Goal: Check status: Check status

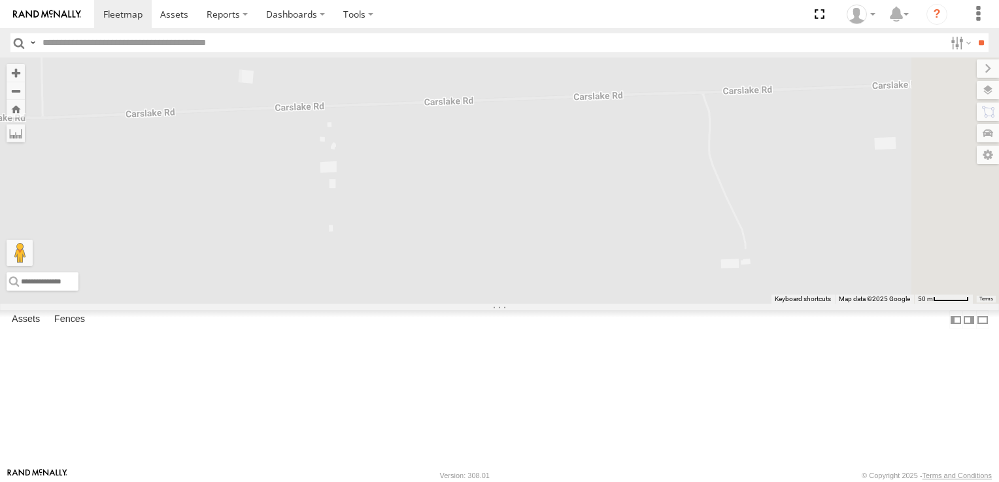
click at [0, 0] on span at bounding box center [0, 0] width 0 height 0
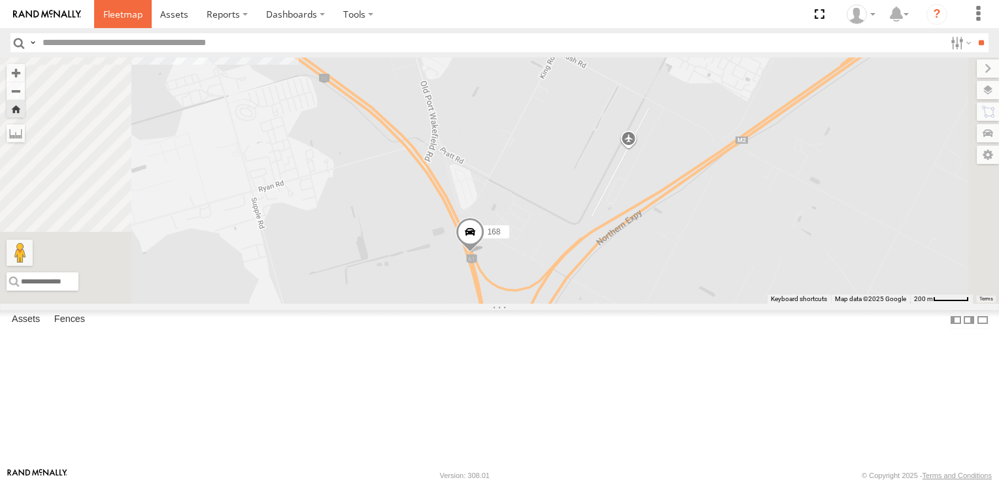
click at [129, 10] on span at bounding box center [122, 14] width 39 height 12
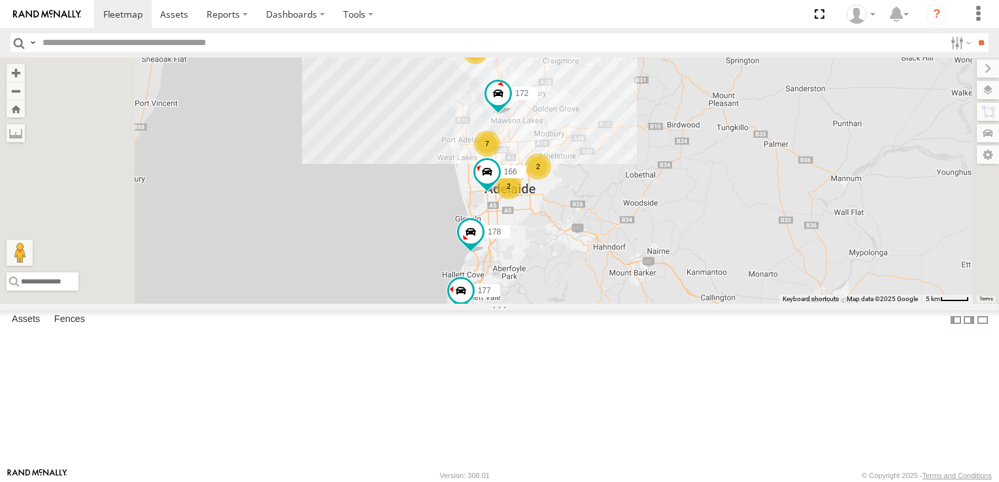
click at [510, 55] on span at bounding box center [495, 37] width 29 height 35
click at [486, 40] on label at bounding box center [472, 35] width 25 height 9
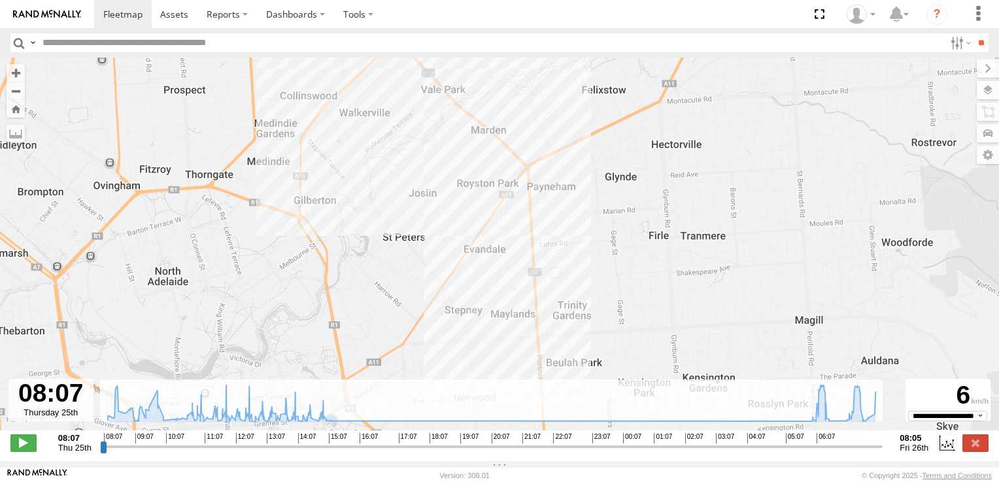
click at [826, 444] on span "06:07" at bounding box center [825, 438] width 18 height 10
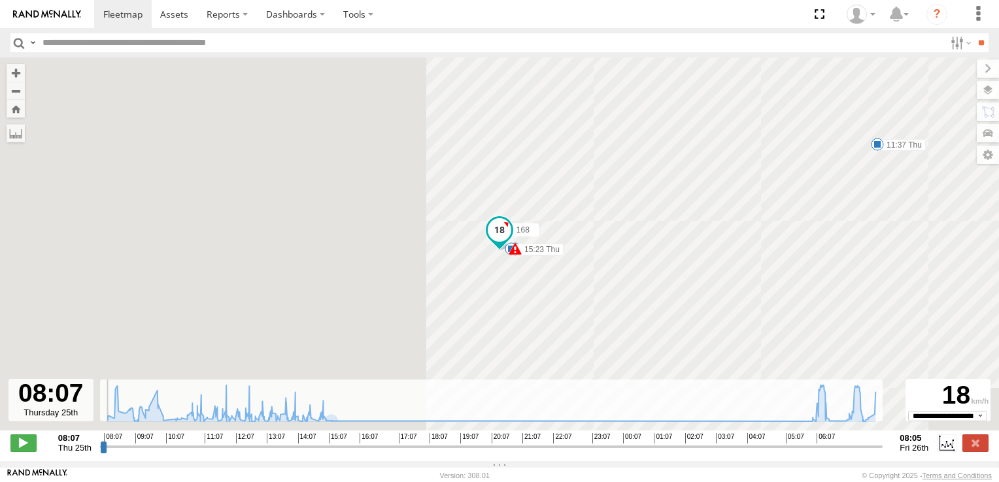
type input "**********"
drag, startPoint x: 103, startPoint y: 454, endPoint x: 0, endPoint y: 446, distance: 102.9
click at [100, 453] on input "range" at bounding box center [491, 446] width 783 height 12
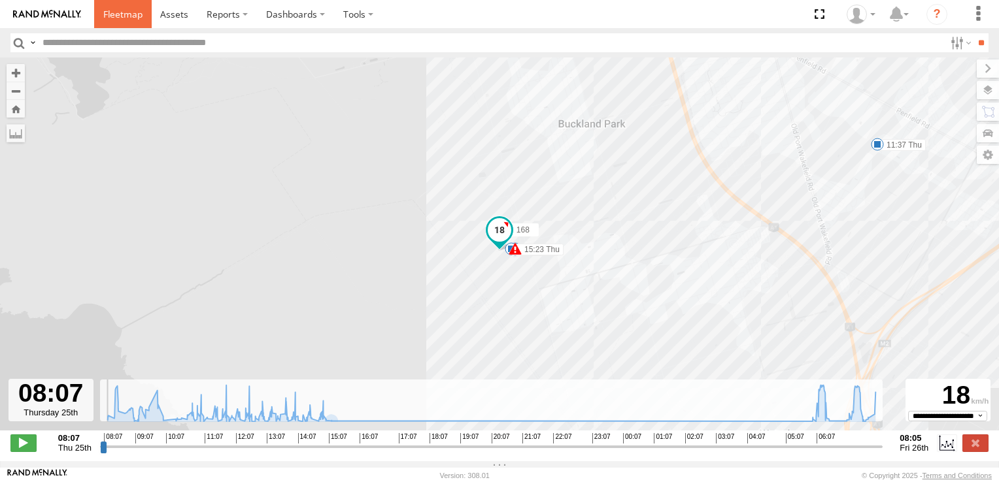
click at [122, 13] on span at bounding box center [122, 14] width 39 height 12
